Goal: Entertainment & Leisure: Browse casually

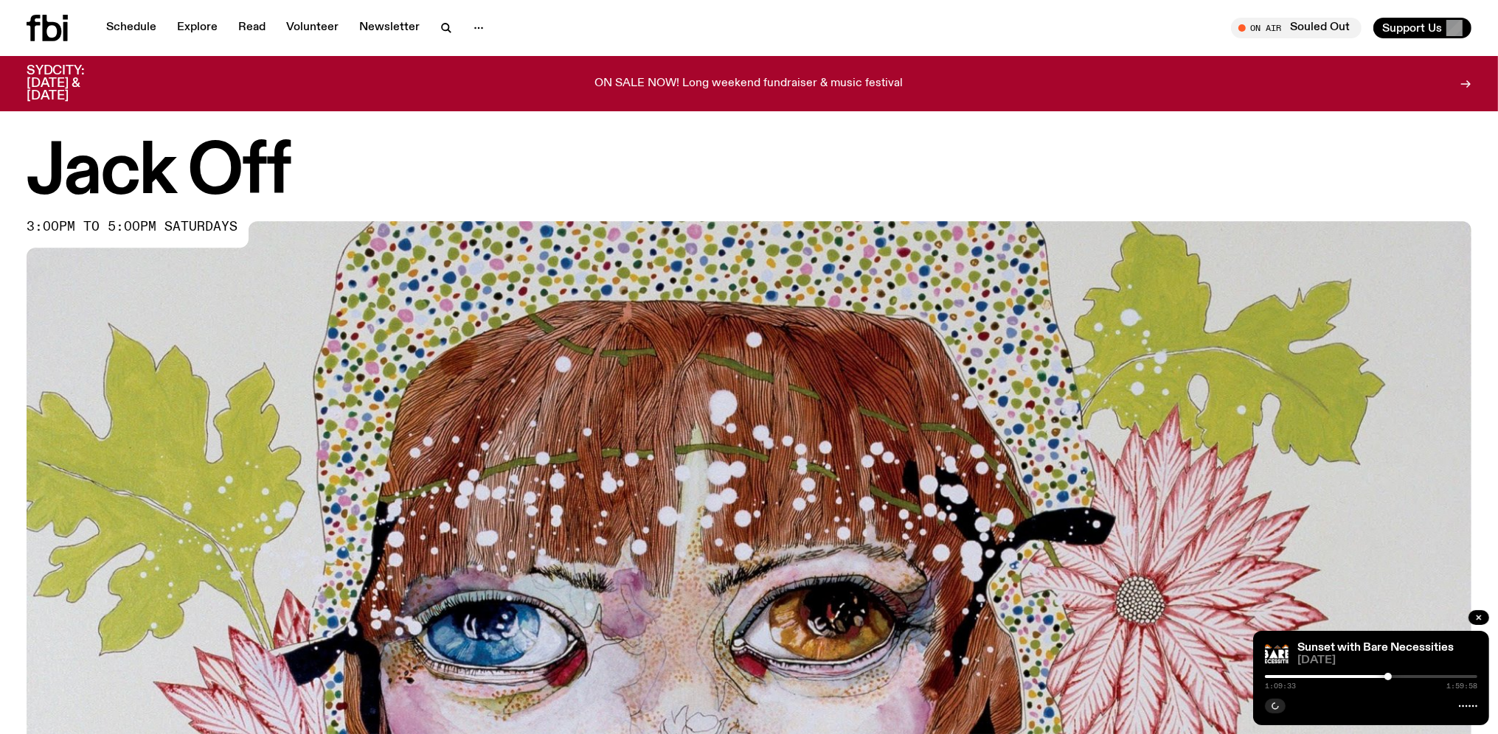
click at [797, 77] on p "ON SALE NOW! Long weekend fundraiser & music festival" at bounding box center [749, 83] width 308 height 13
click at [1479, 618] on icon "button" at bounding box center [1478, 618] width 4 height 4
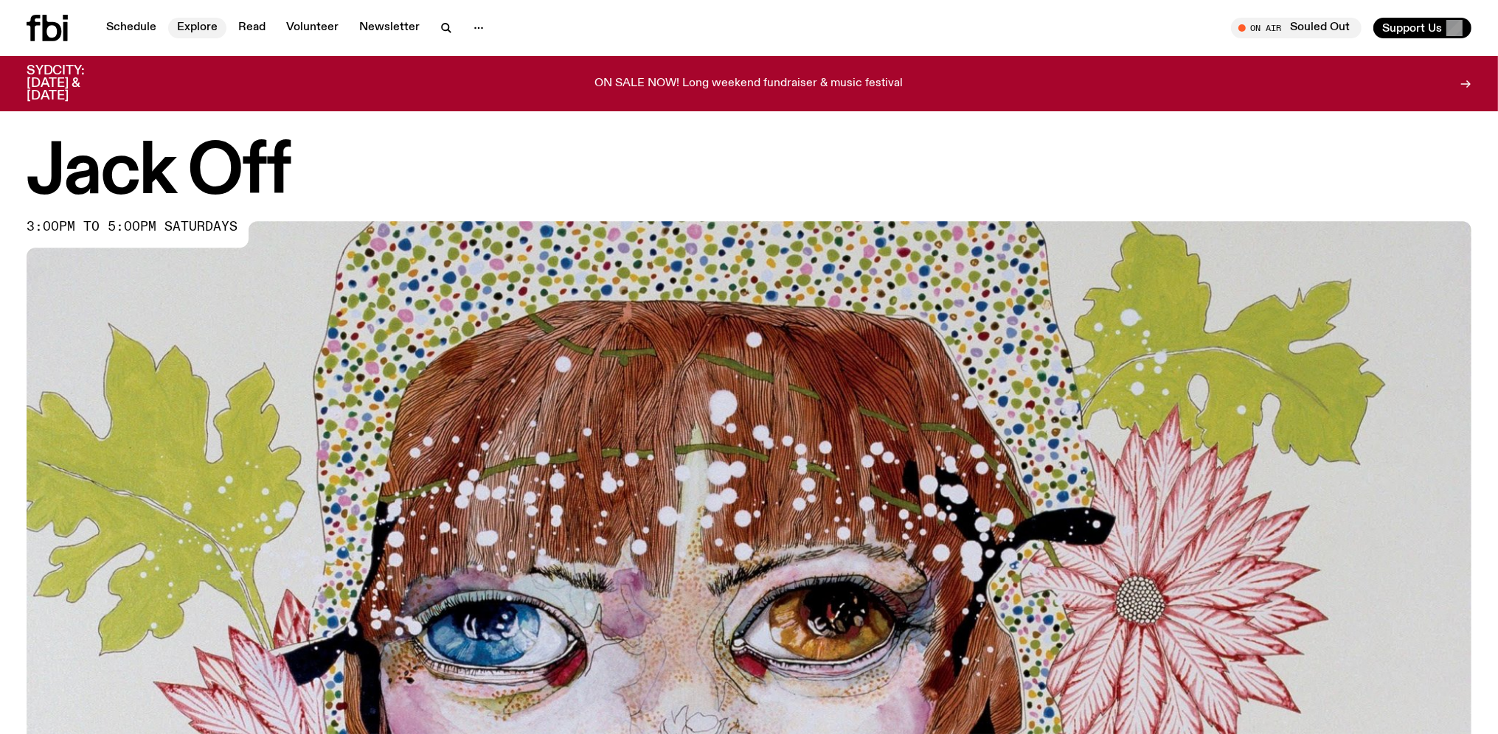
click at [188, 29] on link "Explore" at bounding box center [197, 28] width 58 height 21
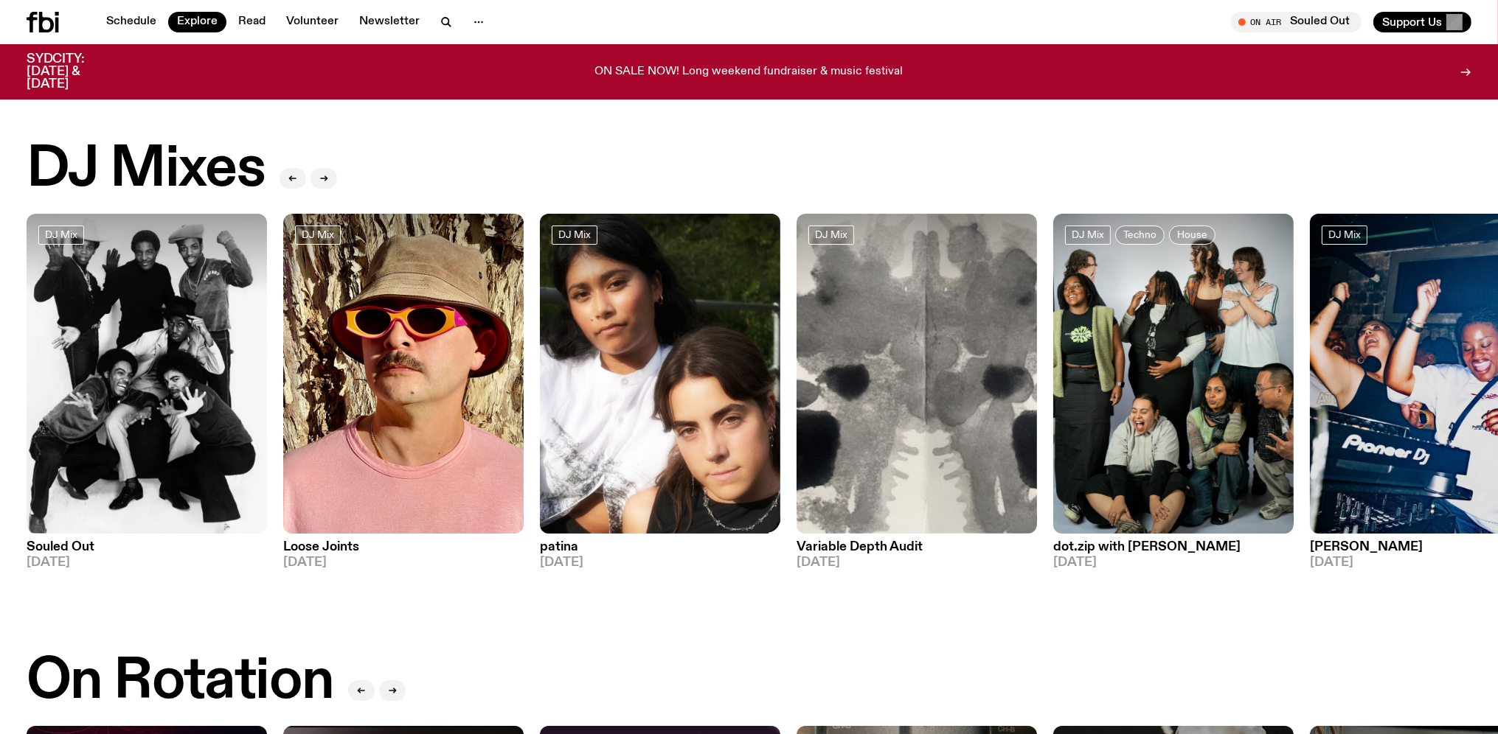
scroll to position [77, 0]
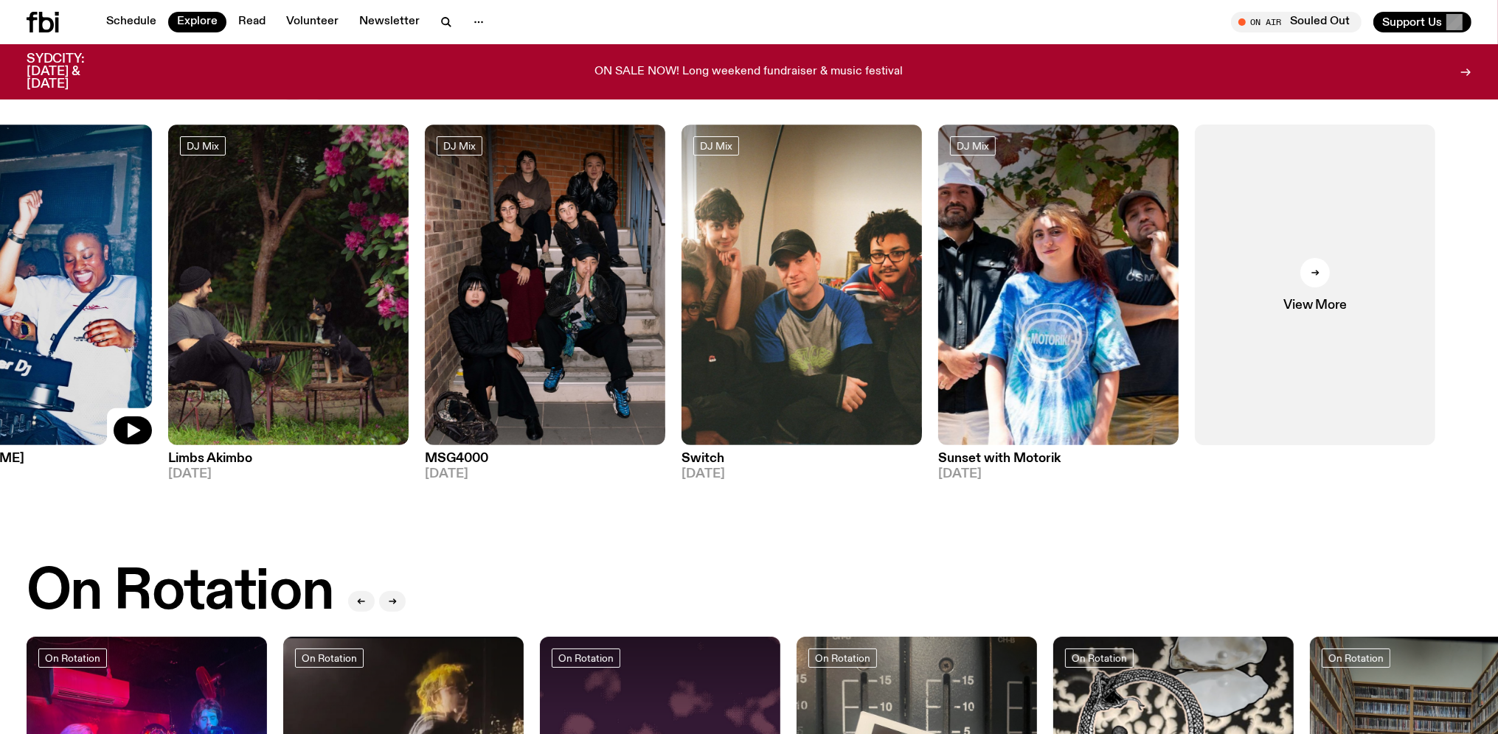
drag, startPoint x: 1388, startPoint y: 370, endPoint x: 0, endPoint y: 358, distance: 1387.7
click at [0, 358] on img at bounding box center [32, 285] width 240 height 321
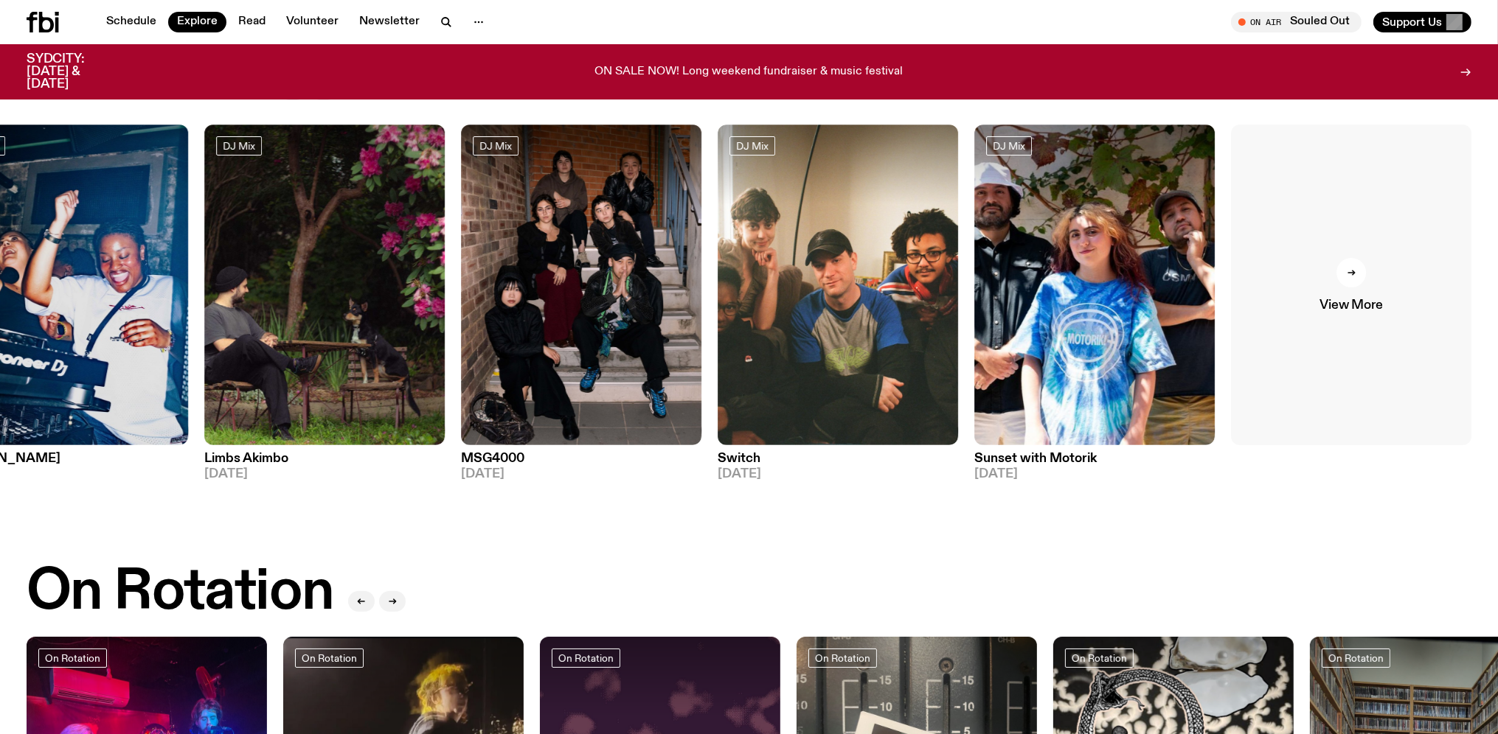
click at [1363, 279] on div at bounding box center [1350, 272] width 29 height 29
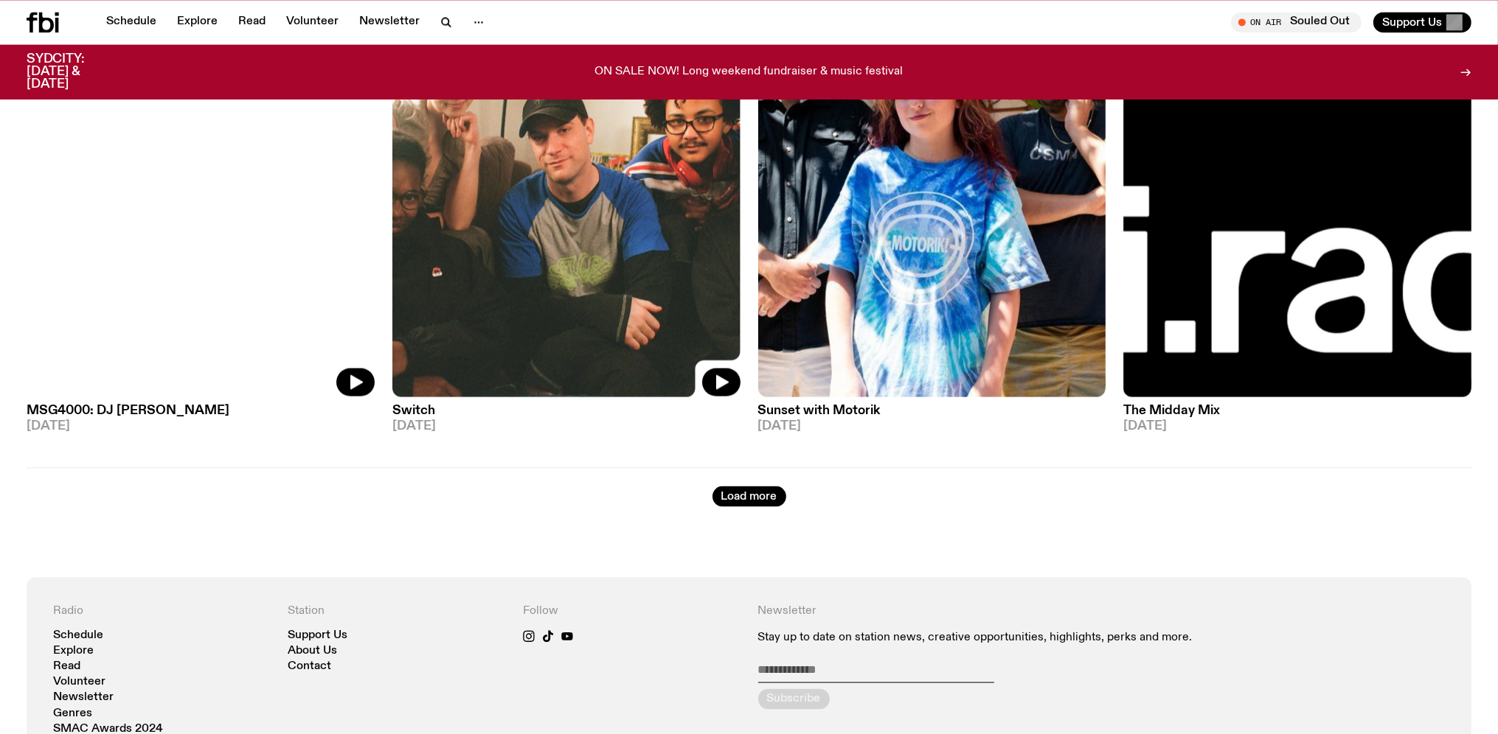
scroll to position [3030, 0]
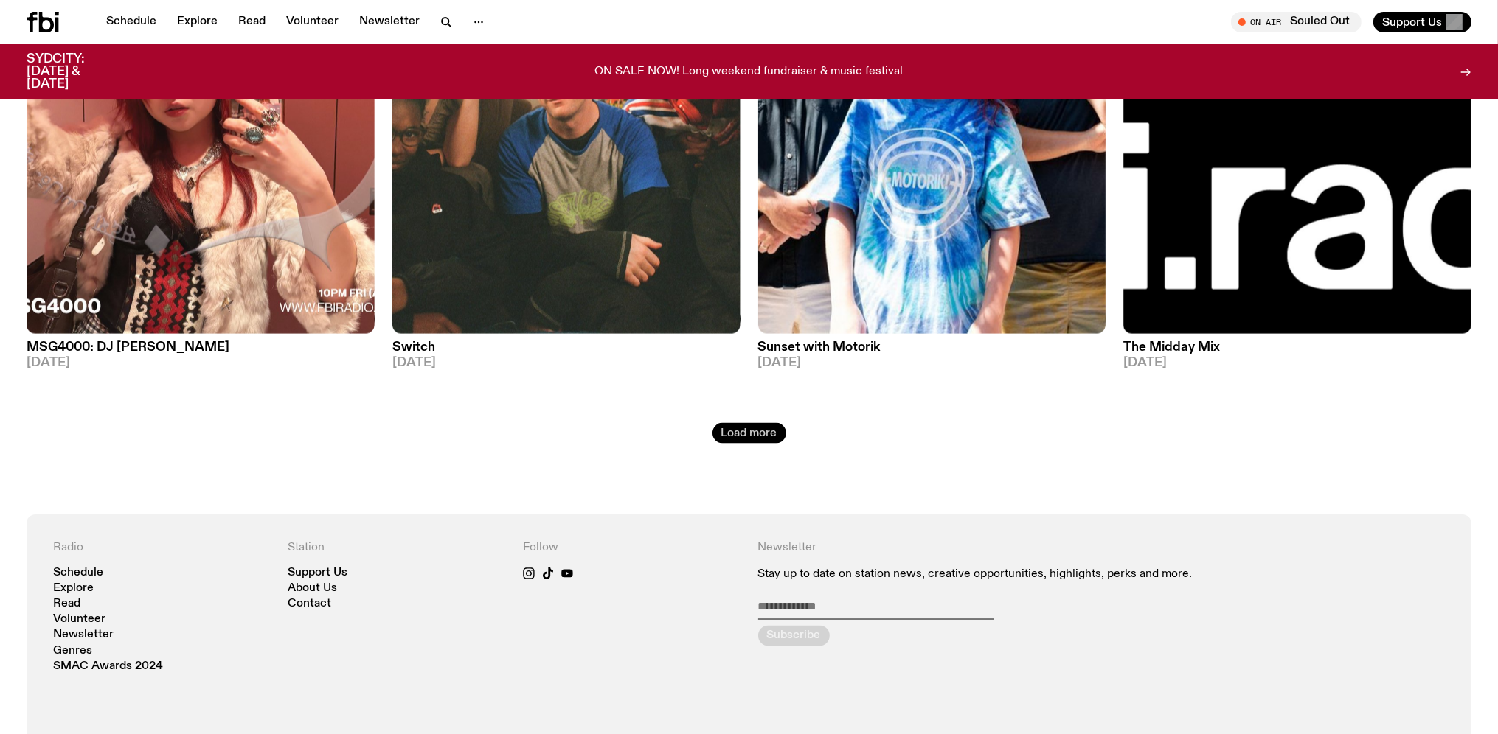
click at [745, 423] on button "Load more" at bounding box center [749, 433] width 74 height 21
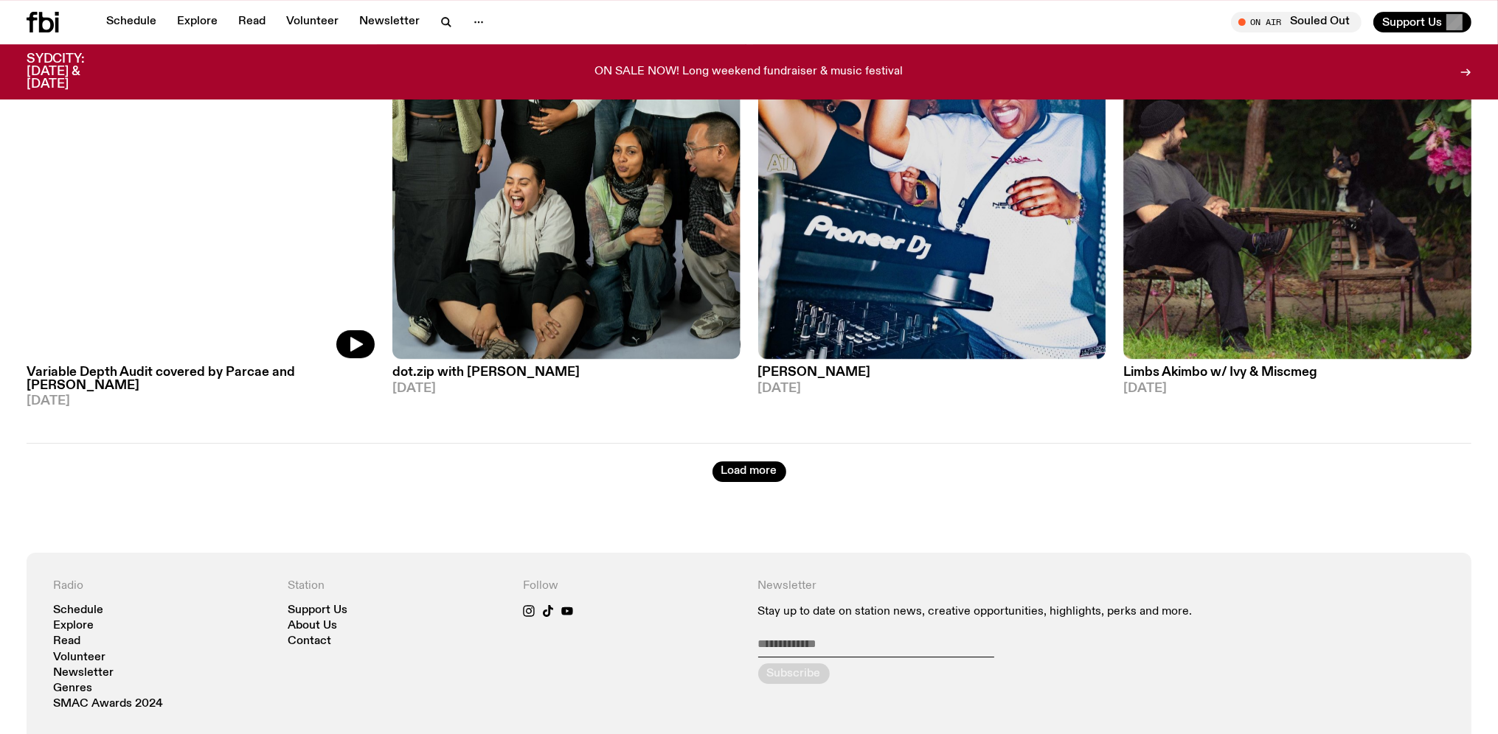
scroll to position [6144, 0]
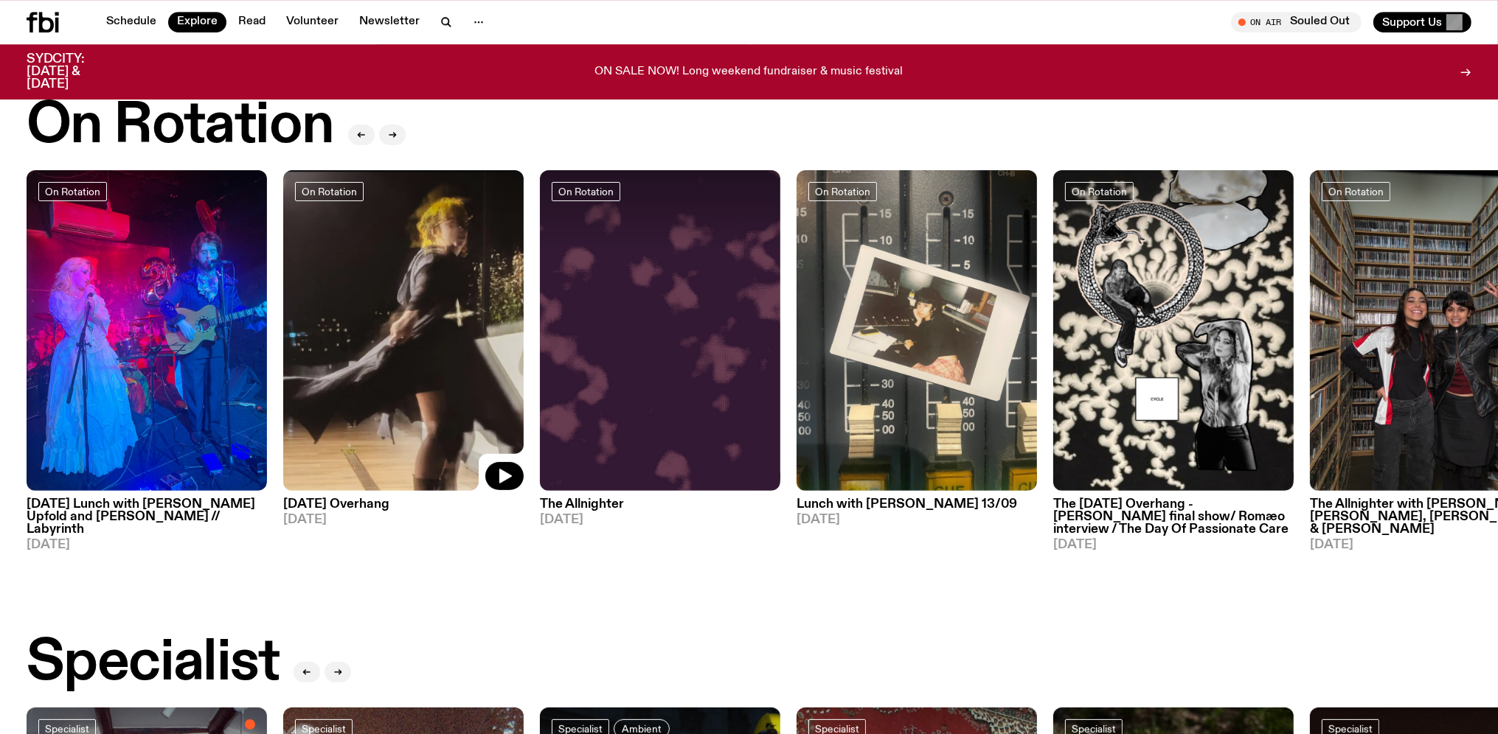
scroll to position [545, 0]
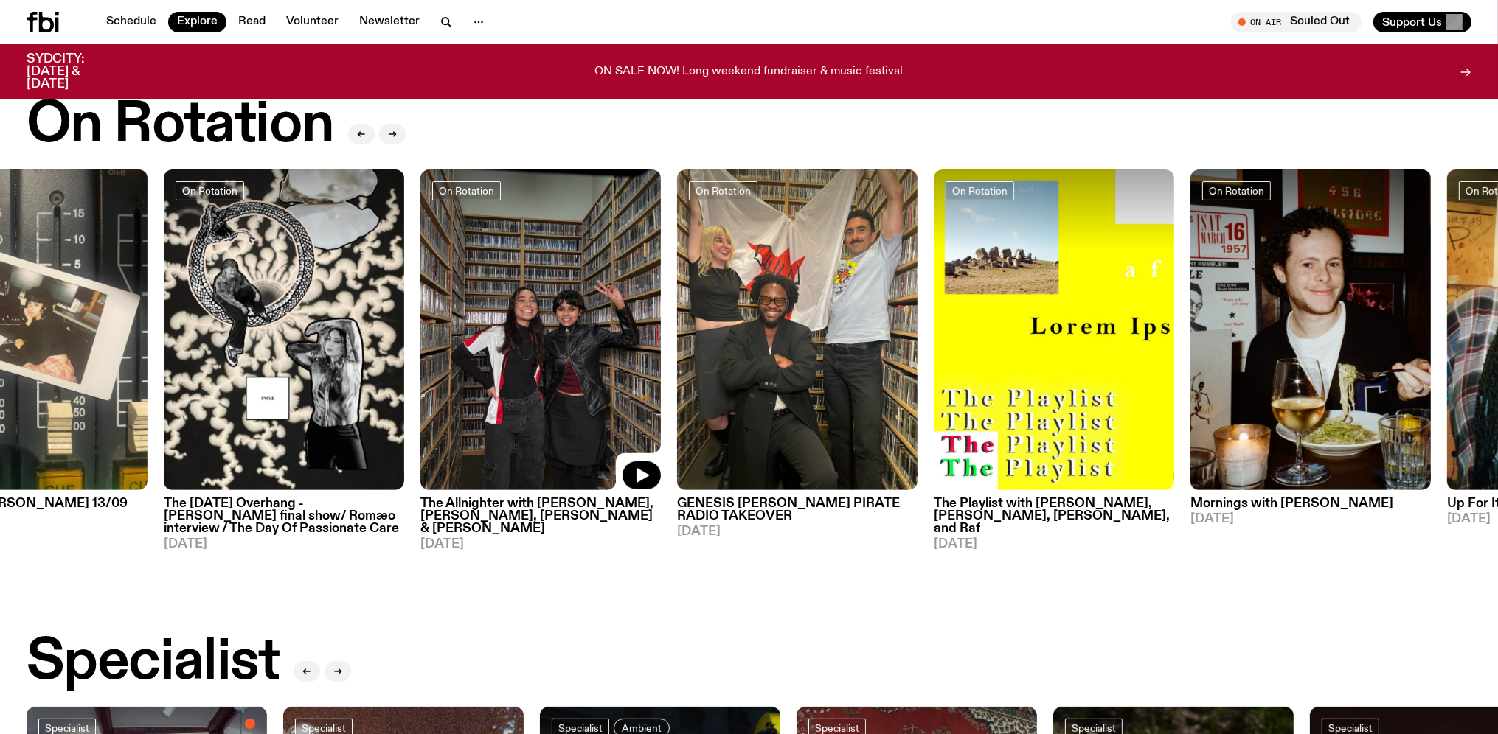
drag, startPoint x: 1420, startPoint y: 442, endPoint x: 531, endPoint y: 438, distance: 889.2
click at [531, 438] on img at bounding box center [540, 330] width 240 height 321
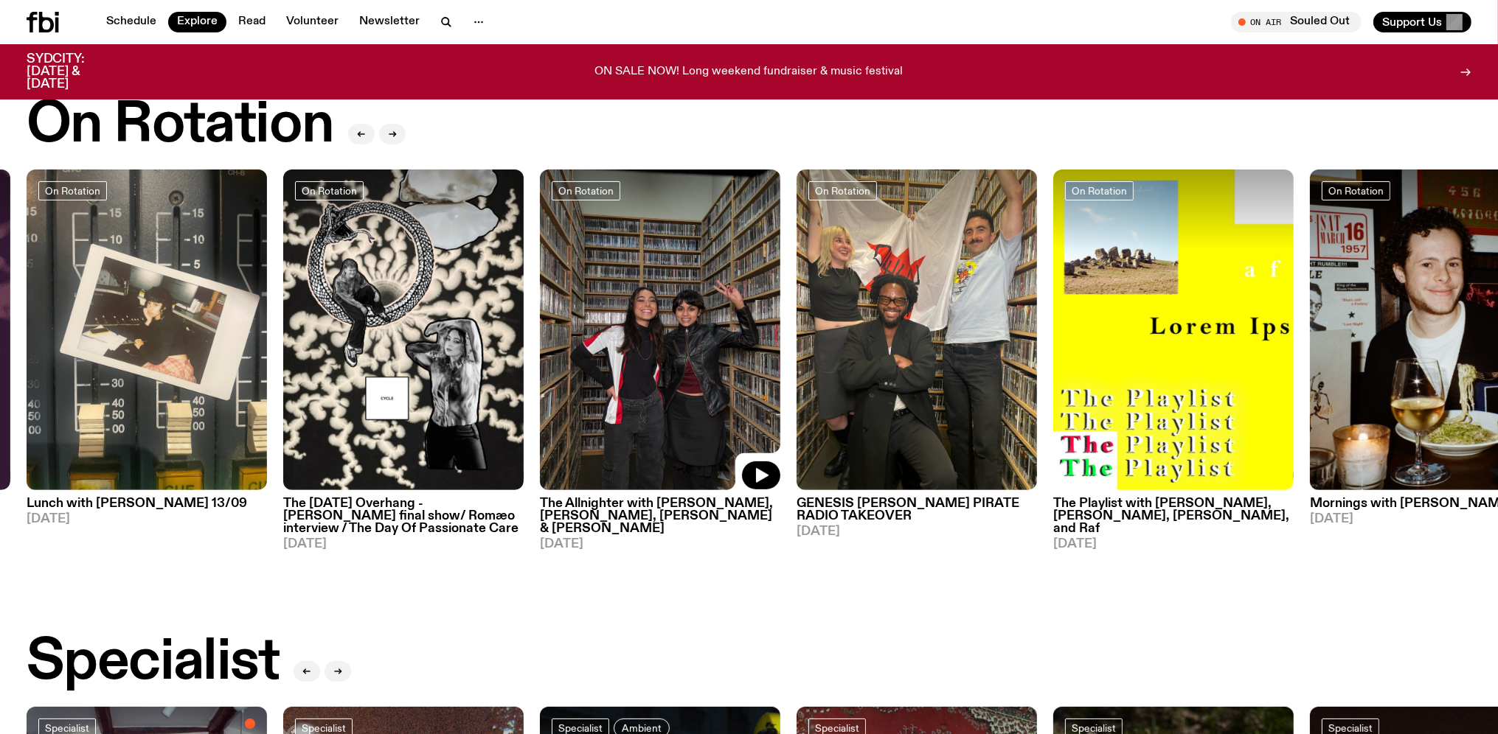
click at [693, 411] on img at bounding box center [660, 330] width 240 height 321
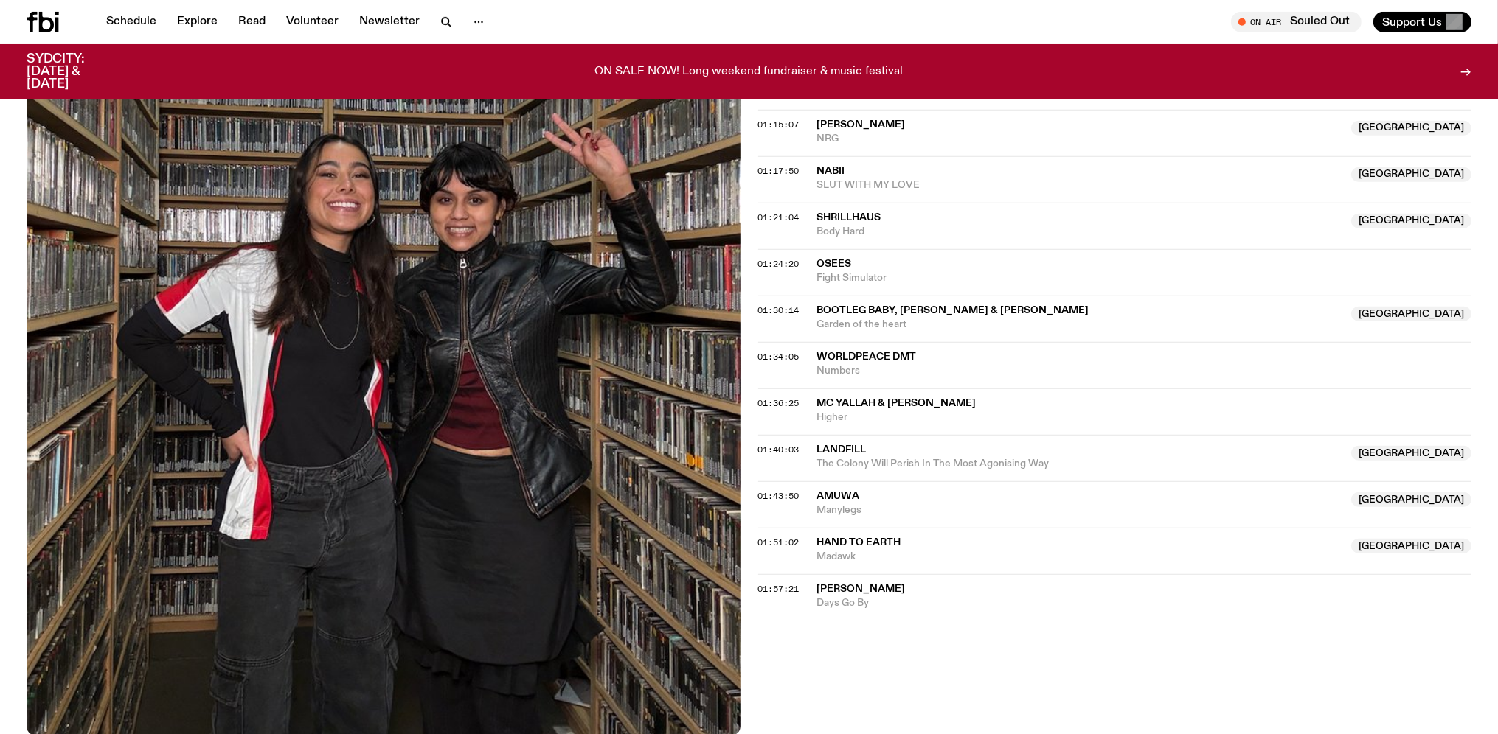
scroll to position [697, 0]
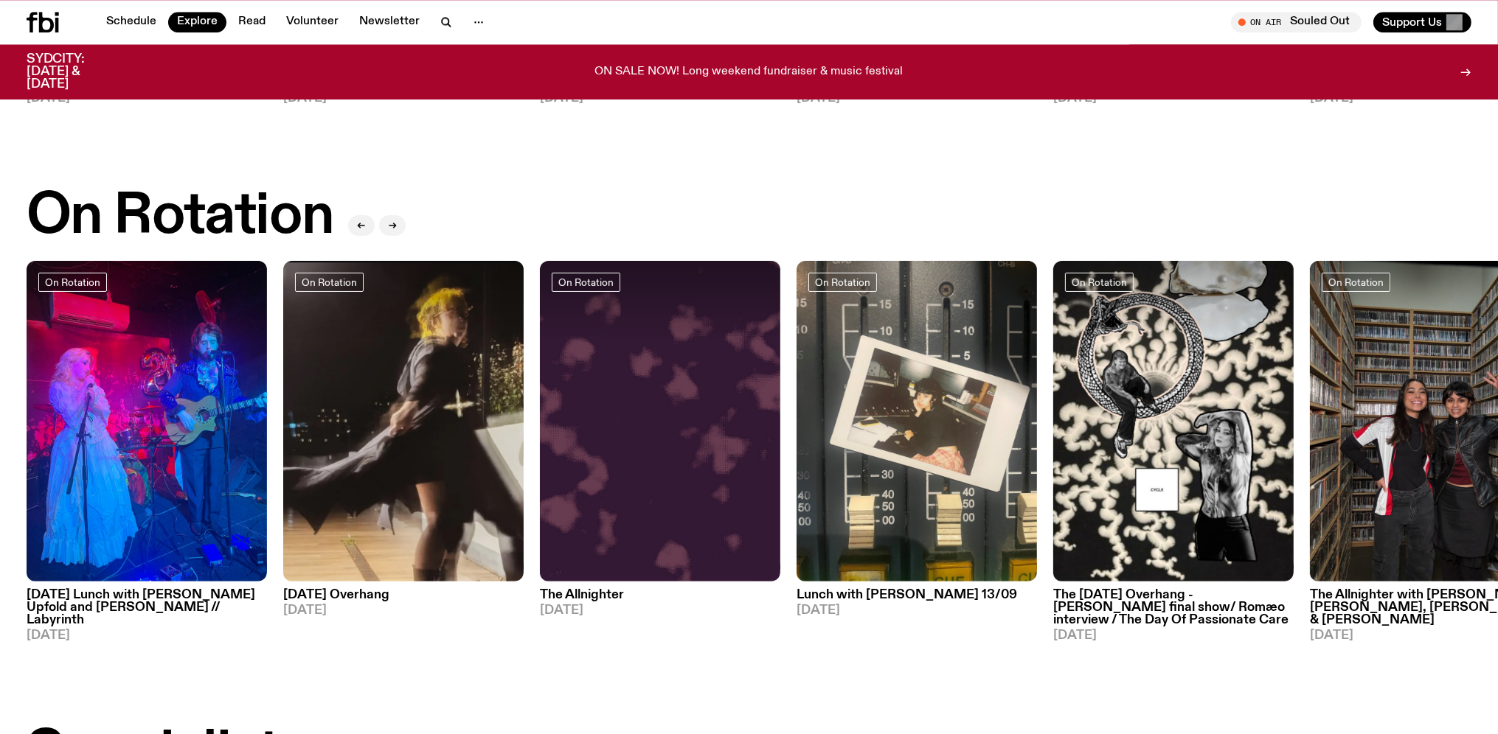
scroll to position [467, 0]
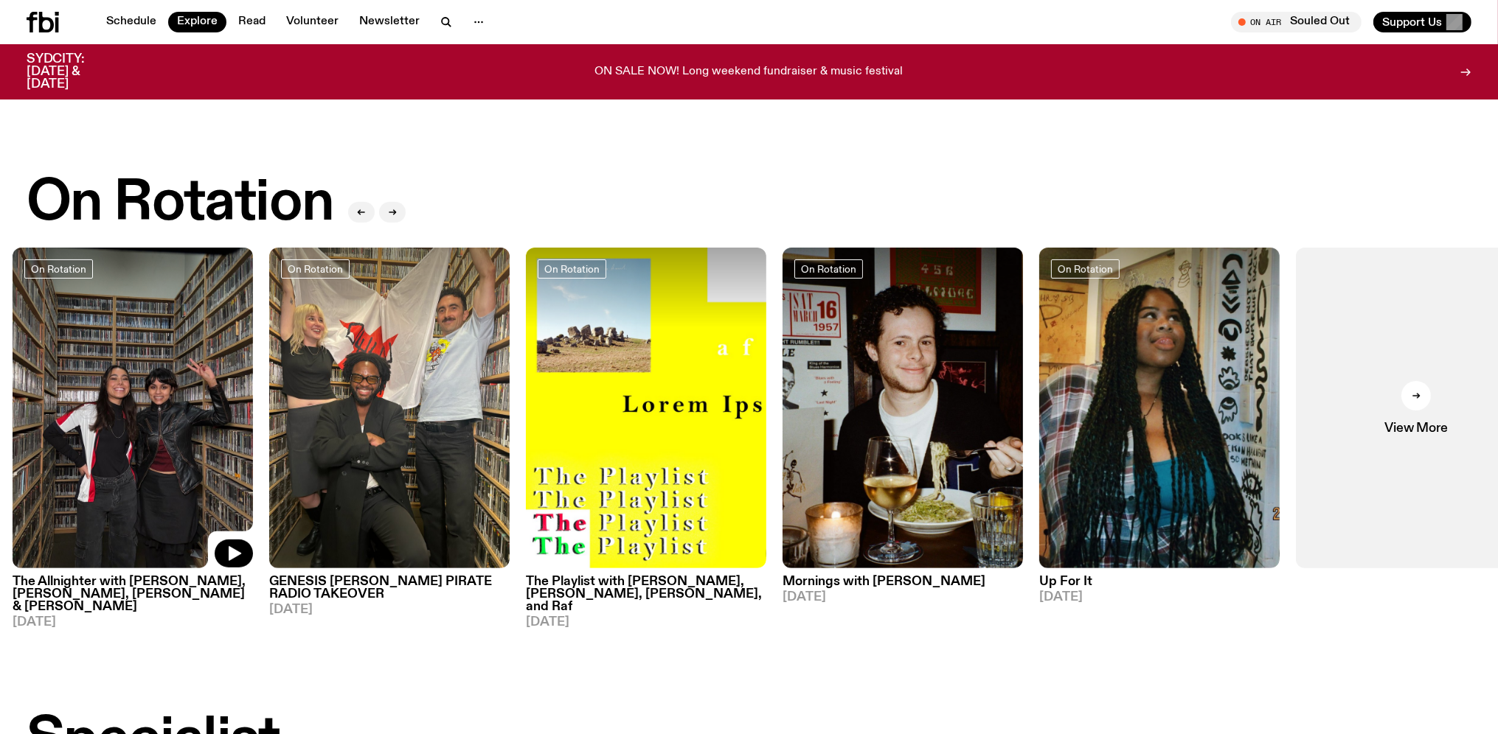
drag, startPoint x: 1430, startPoint y: 470, endPoint x: 129, endPoint y: 453, distance: 1301.5
click at [129, 453] on img at bounding box center [133, 408] width 240 height 321
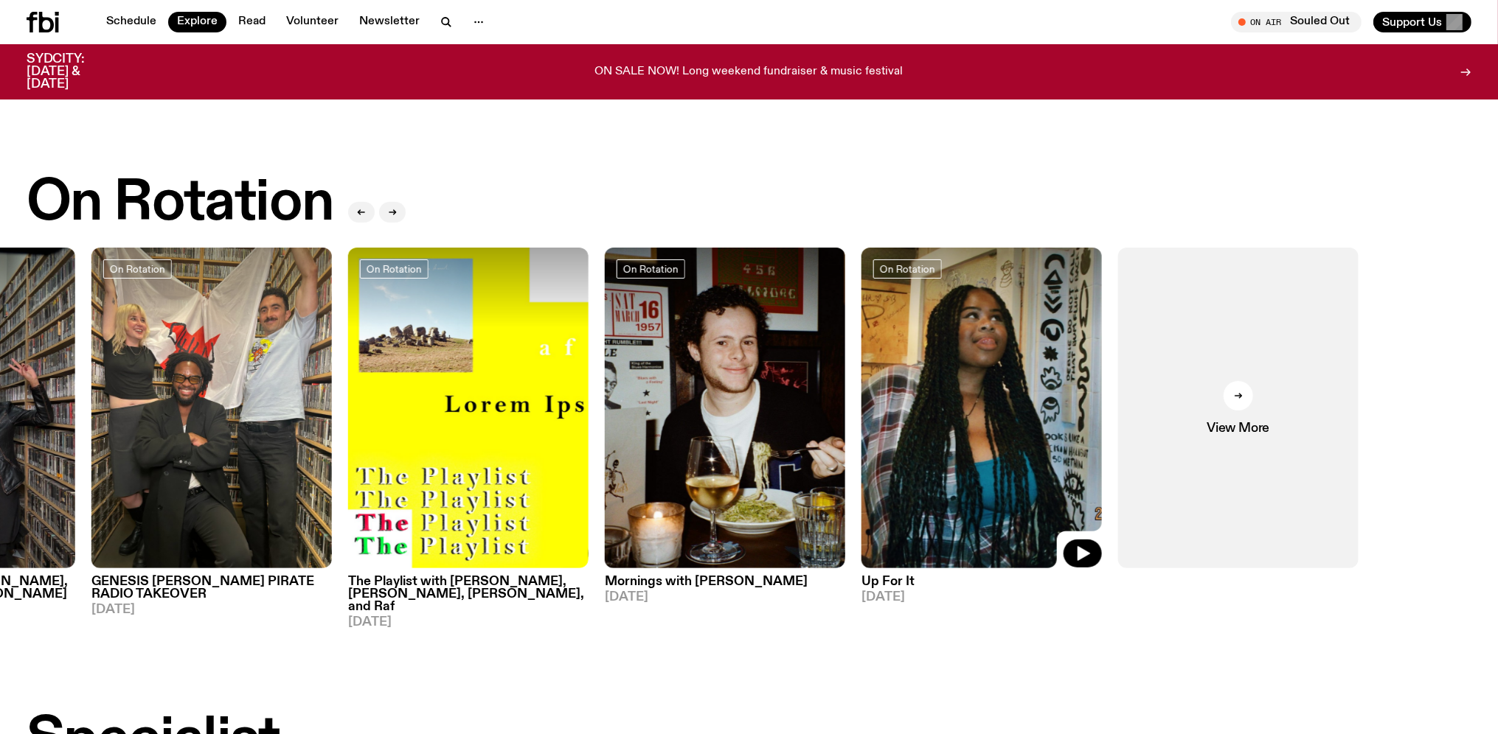
drag, startPoint x: 1224, startPoint y: 477, endPoint x: 864, endPoint y: 476, distance: 359.8
click at [864, 476] on img at bounding box center [981, 408] width 240 height 321
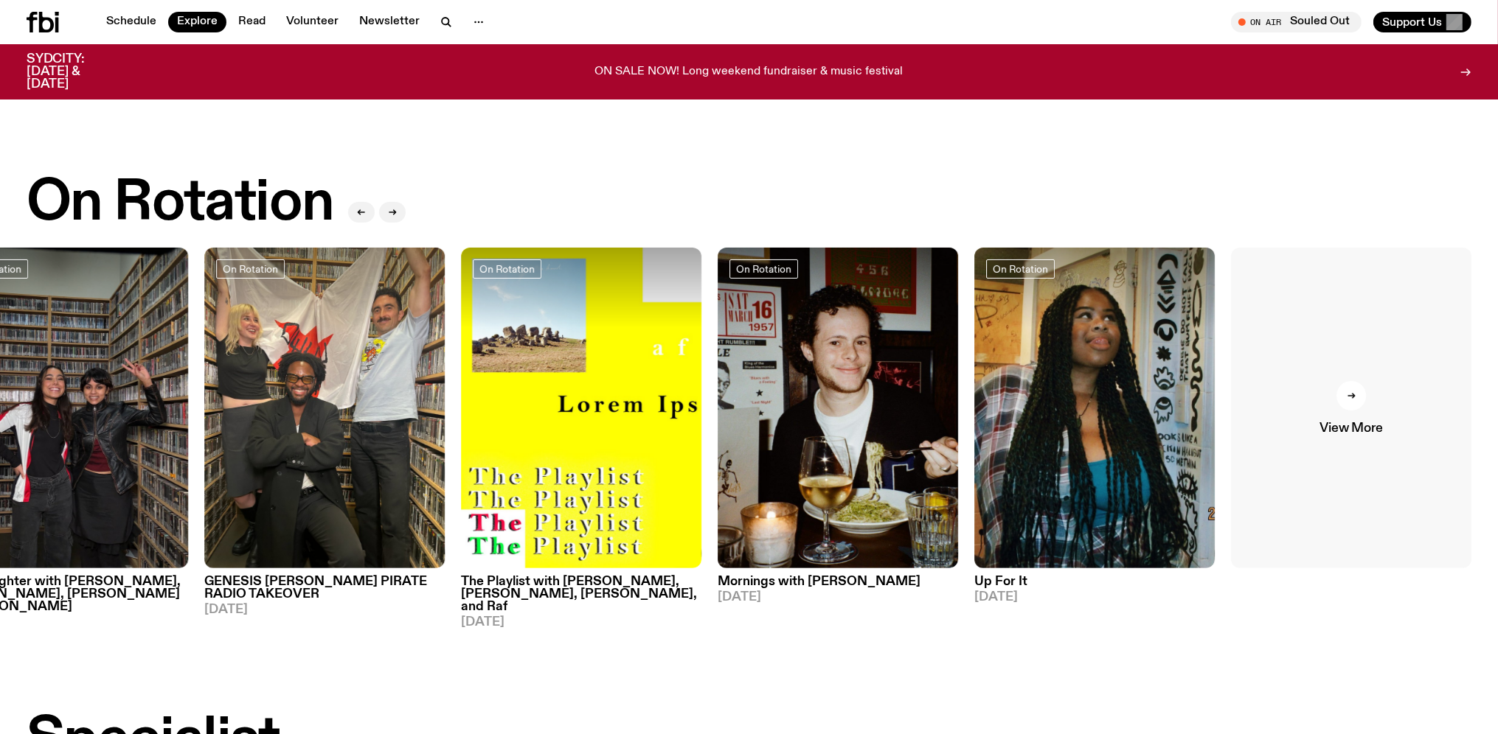
click at [1365, 397] on link "View More" at bounding box center [1351, 408] width 240 height 321
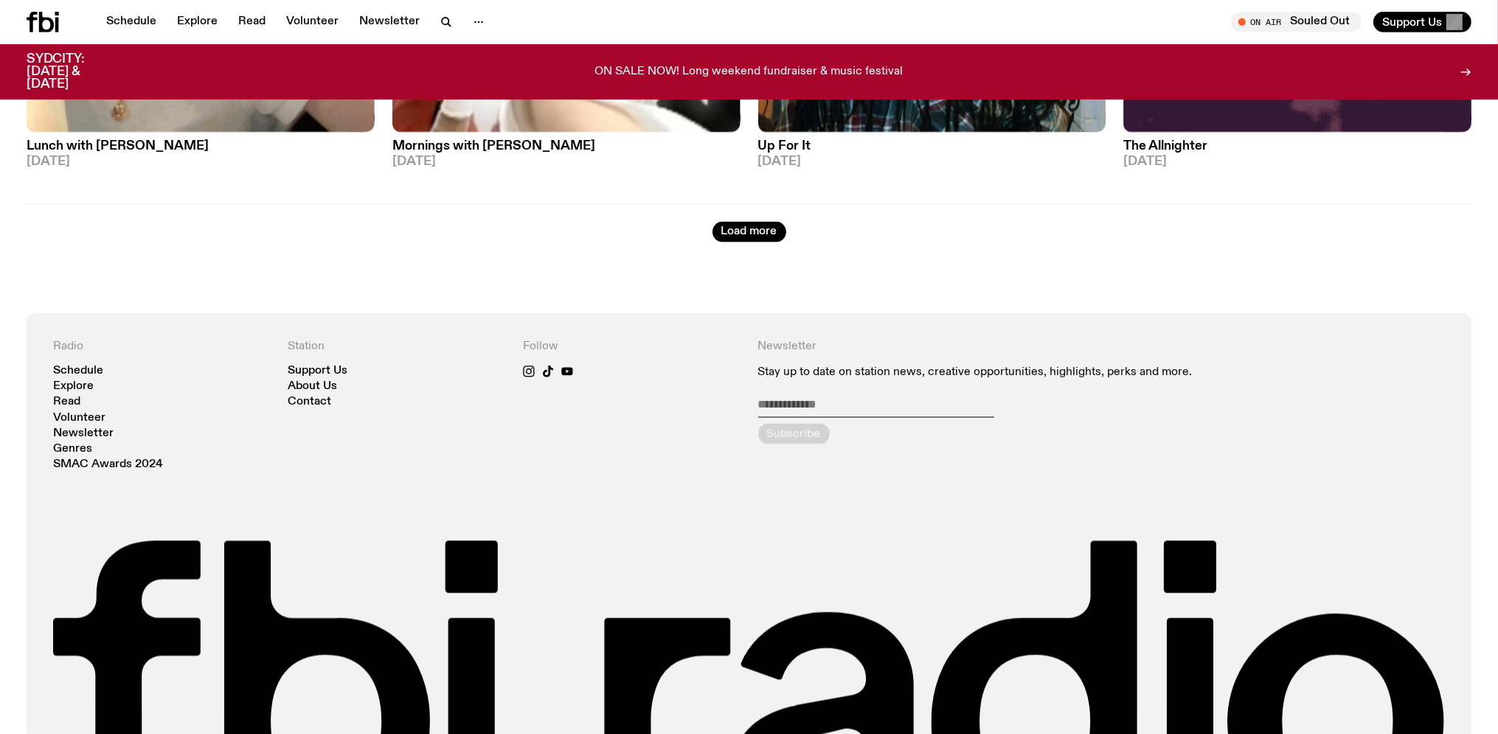
scroll to position [3270, 0]
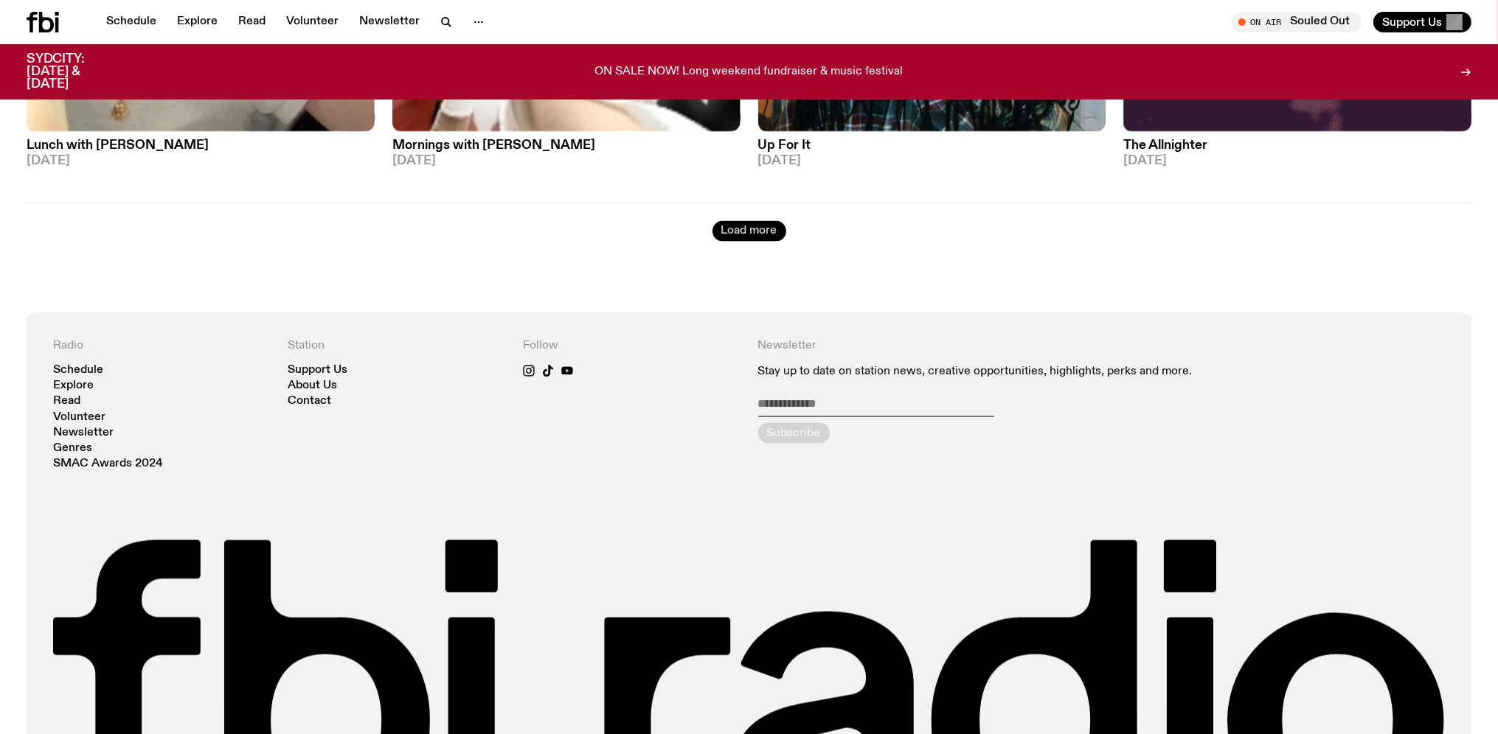
click at [743, 221] on button "Load more" at bounding box center [749, 231] width 74 height 21
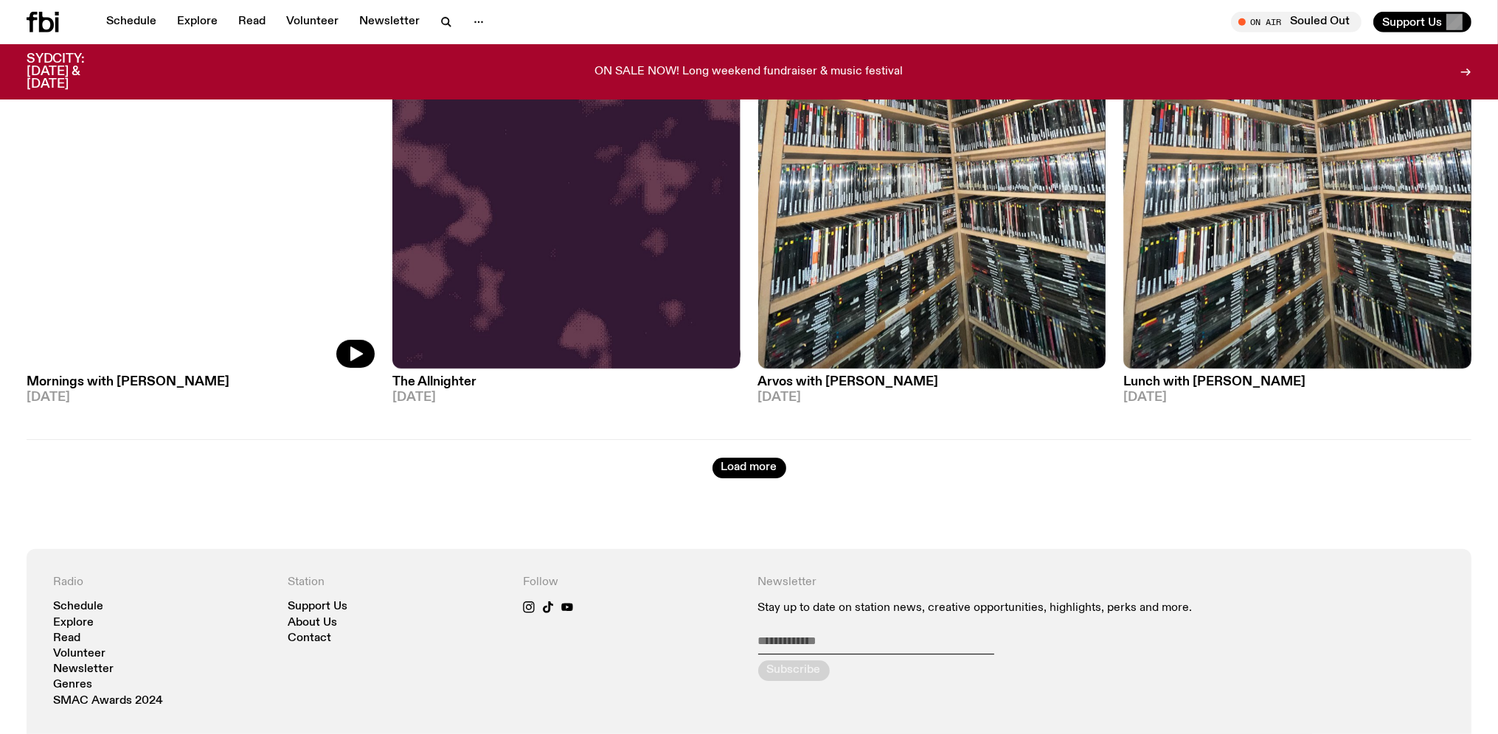
scroll to position [6306, 0]
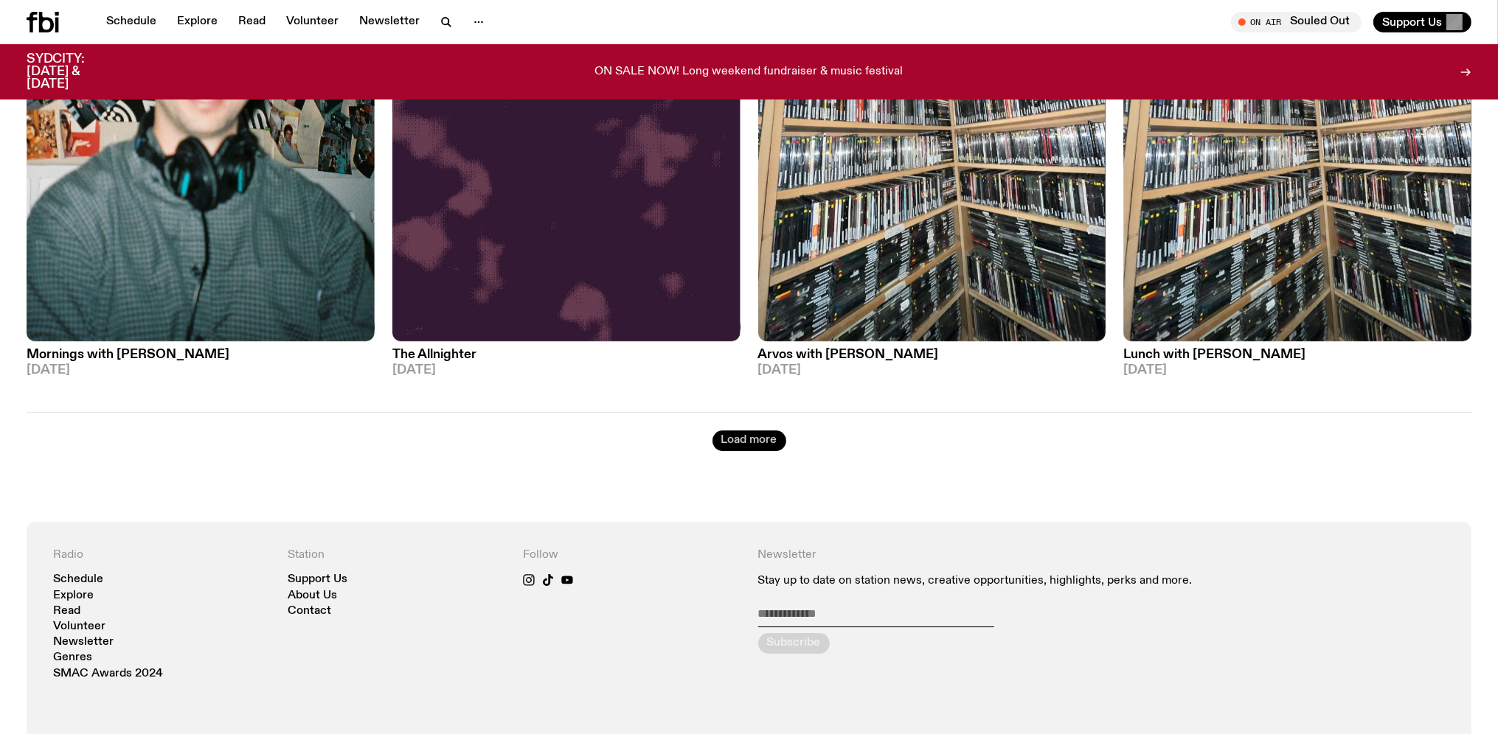
click at [758, 431] on button "Load more" at bounding box center [749, 441] width 74 height 21
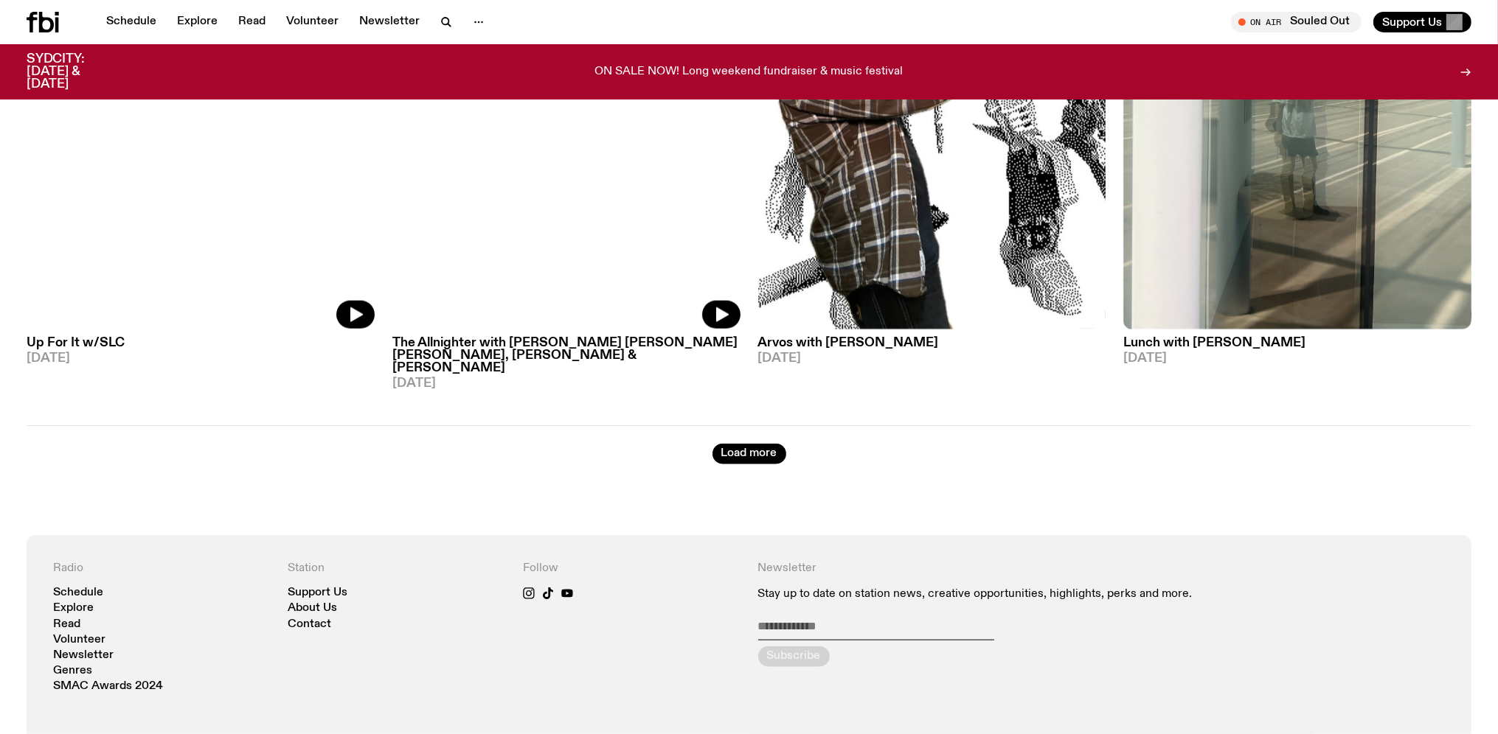
scroll to position [9655, 0]
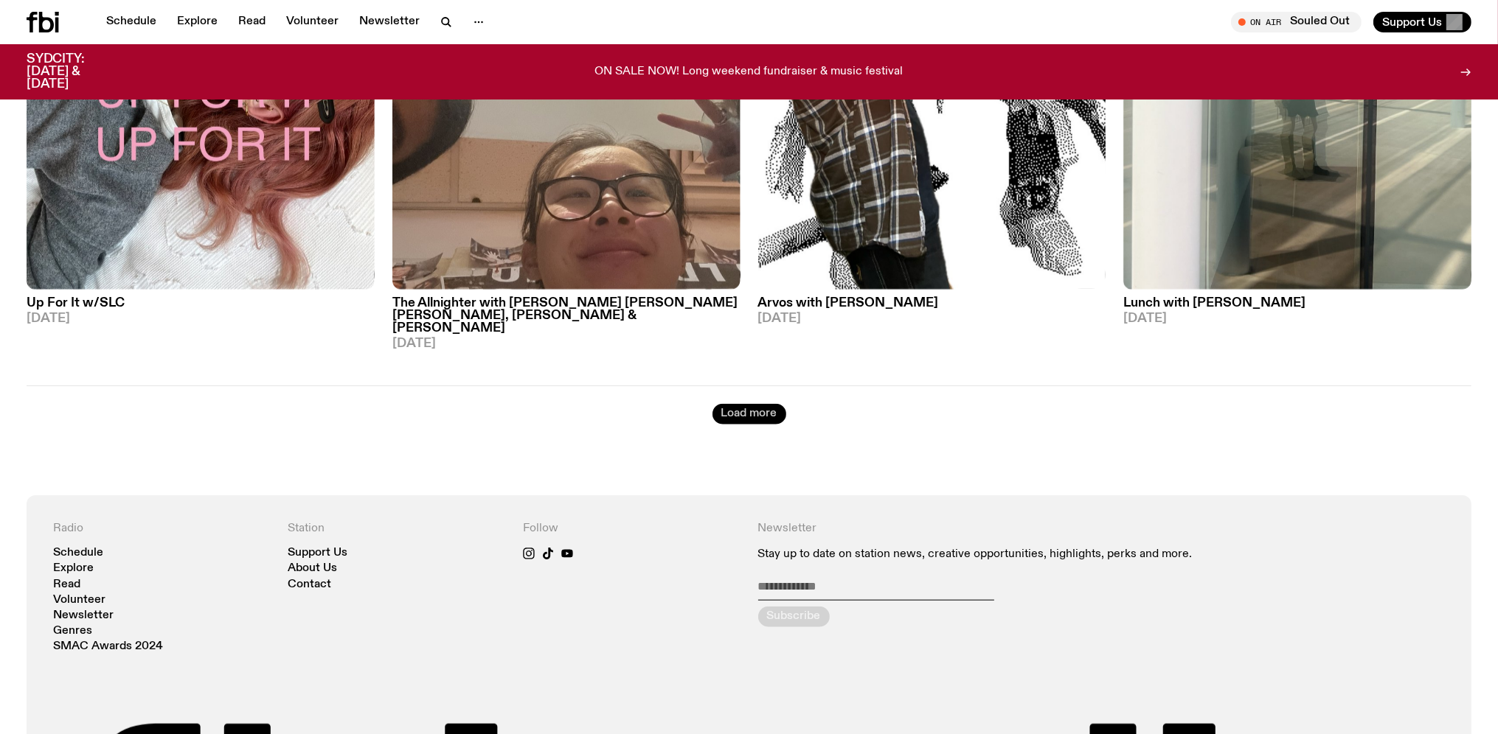
click at [754, 404] on button "Load more" at bounding box center [749, 414] width 74 height 21
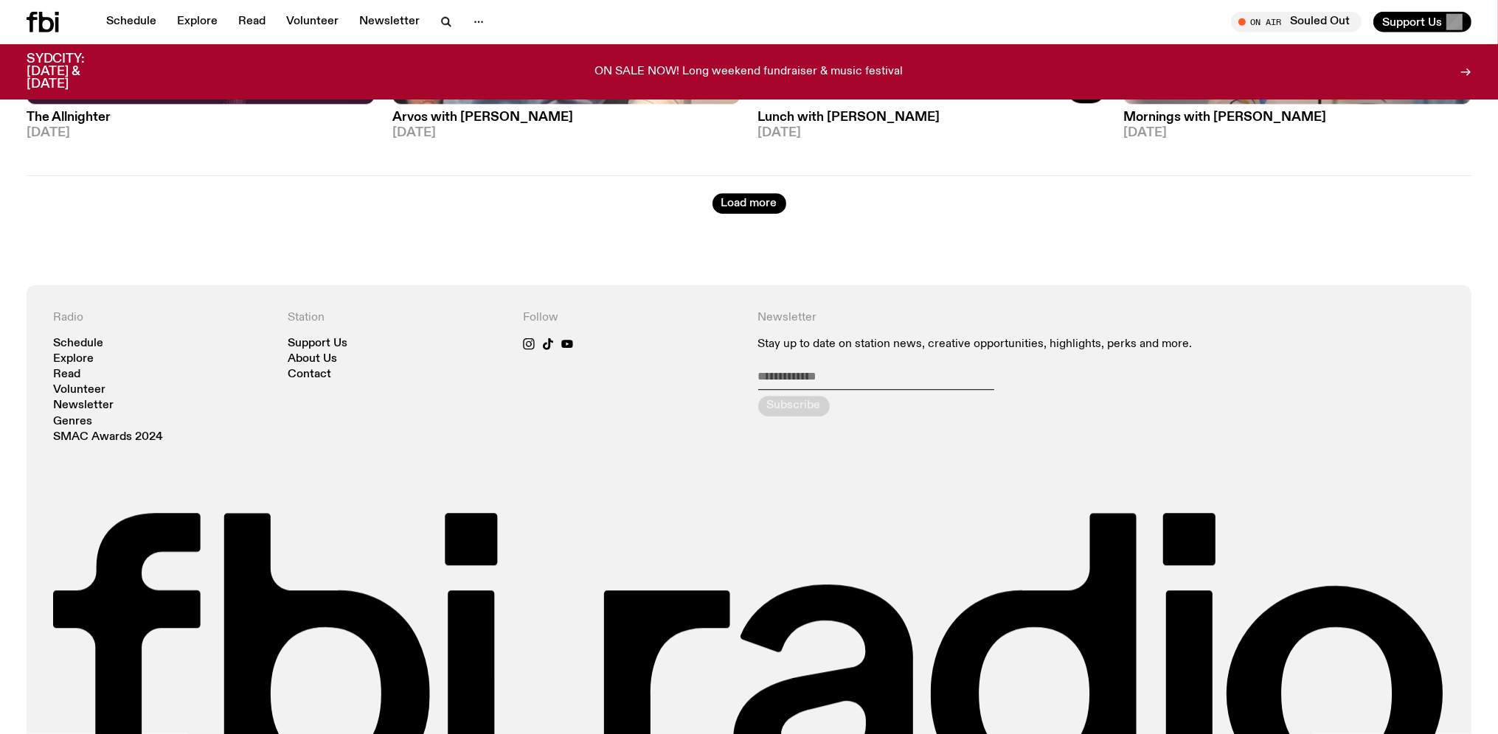
scroll to position [13158, 0]
